Goal: Find specific page/section: Find specific page/section

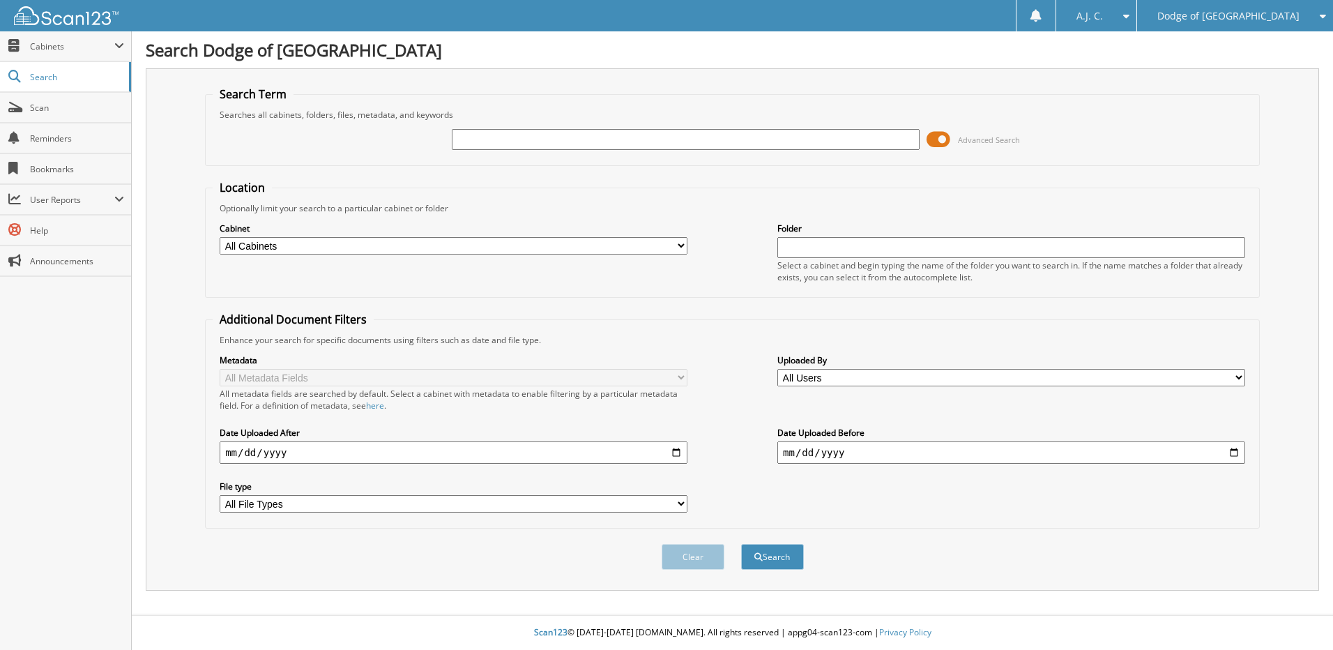
click at [499, 130] on input "text" at bounding box center [686, 139] width 468 height 21
type input "N45007"
click at [761, 561] on button "Search" at bounding box center [772, 557] width 63 height 26
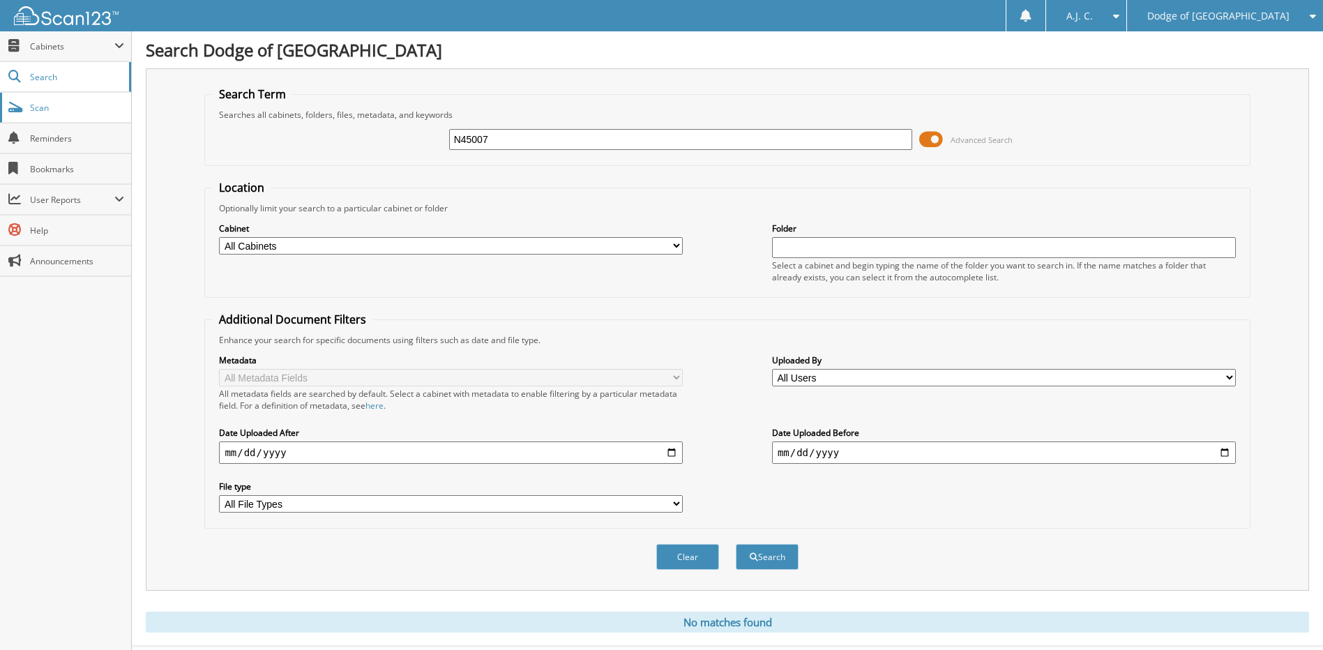
click at [59, 111] on span "Scan" at bounding box center [77, 108] width 94 height 12
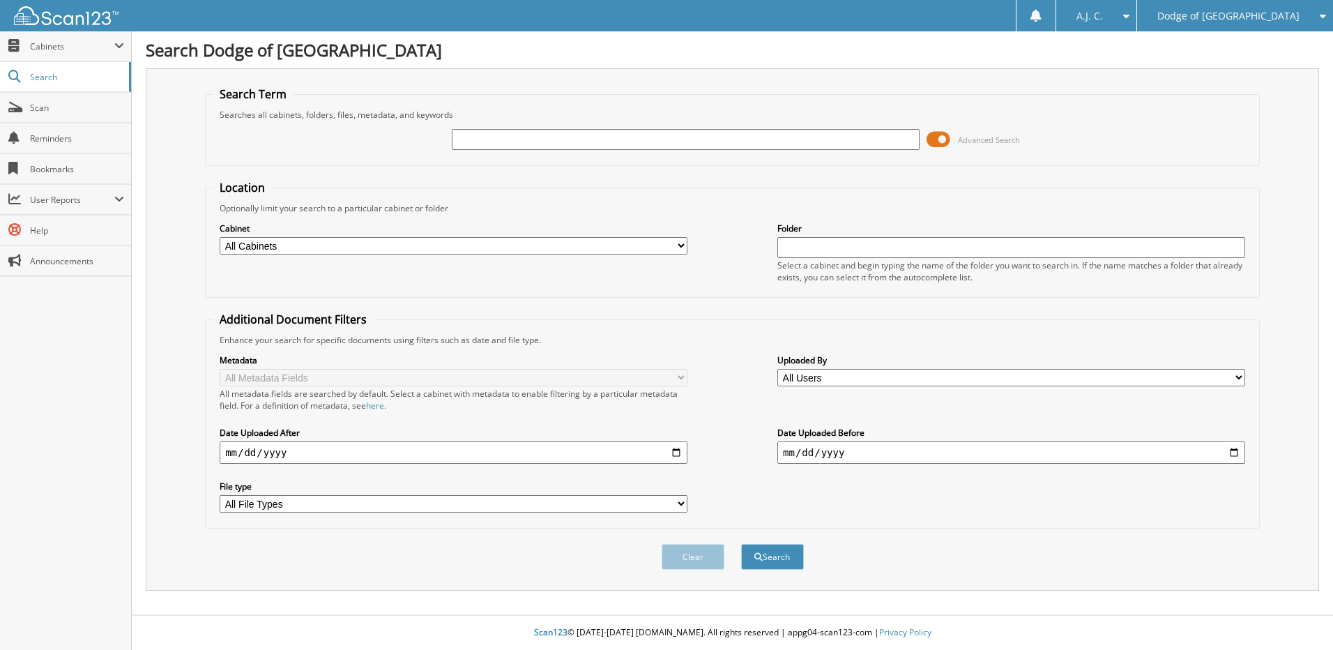
click at [404, 254] on select "All Cabinets CAR DEALS CAR DEALS 2024 CAR DEALS 2025 FLEET PARTS SERVICE RO" at bounding box center [454, 245] width 468 height 17
click at [509, 139] on input "text" at bounding box center [686, 139] width 468 height 21
type input "Dawoud"
click at [788, 556] on button "Search" at bounding box center [772, 557] width 63 height 26
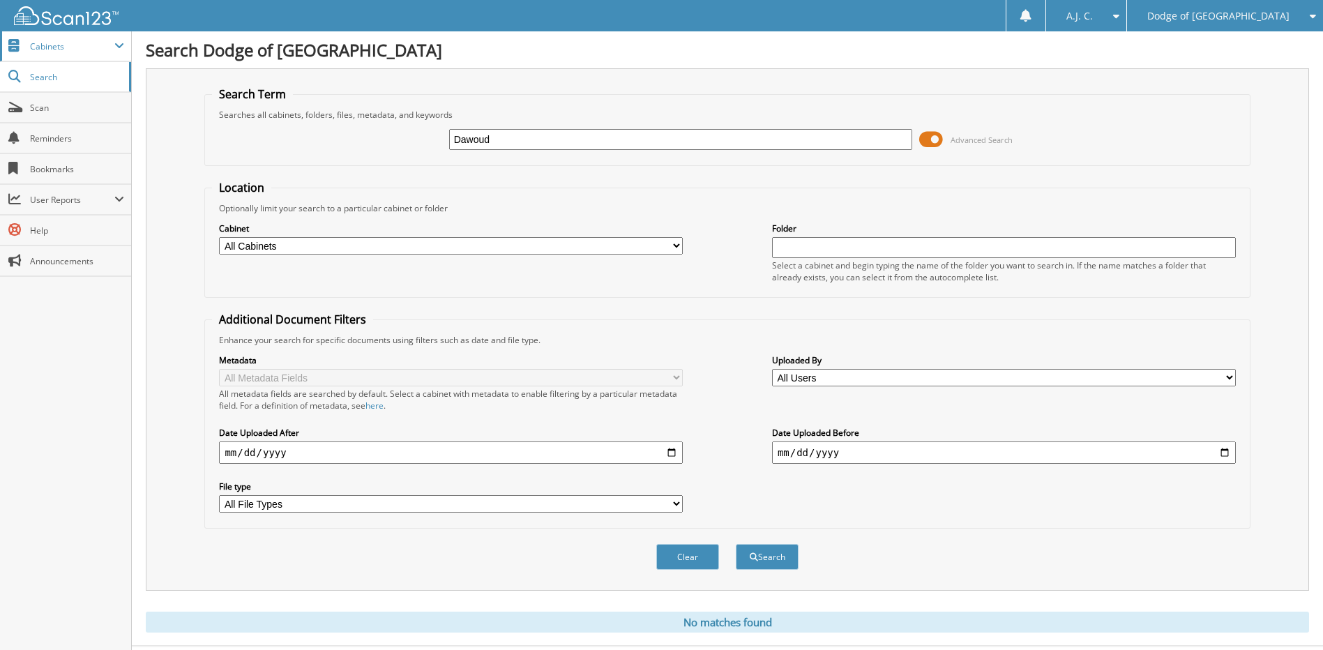
click at [70, 47] on span "Cabinets" at bounding box center [72, 46] width 84 height 12
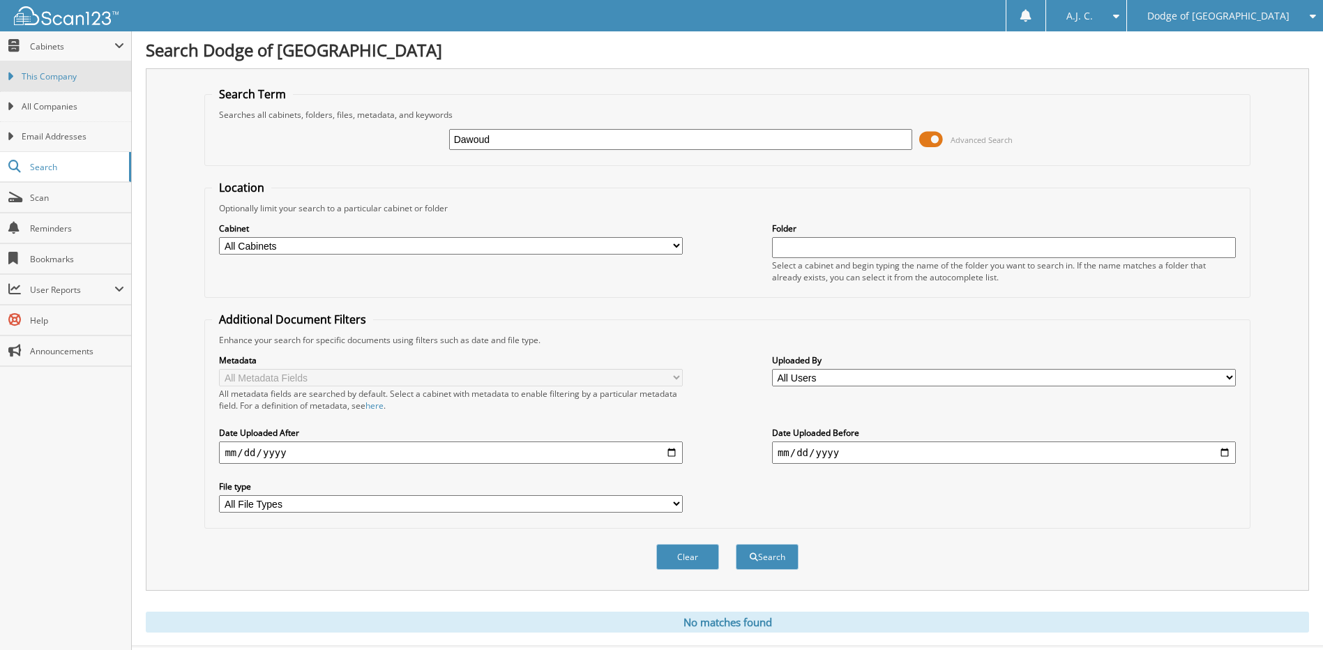
click at [54, 73] on span "This Company" at bounding box center [73, 76] width 102 height 13
